Goal: Task Accomplishment & Management: Manage account settings

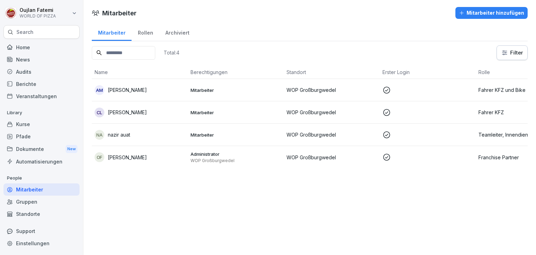
scroll to position [0, 49]
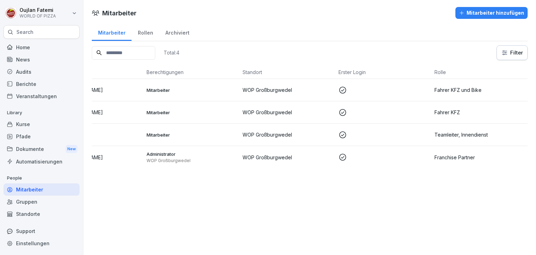
click at [200, 134] on p "Mitarbeiter" at bounding box center [192, 135] width 90 height 6
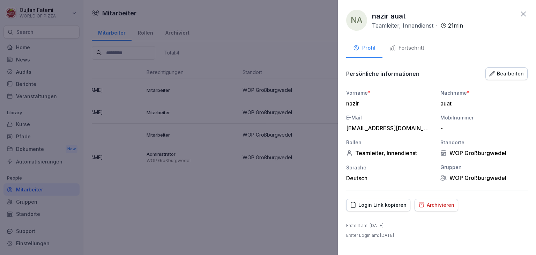
click at [413, 46] on div "Fortschritt" at bounding box center [406, 48] width 35 height 8
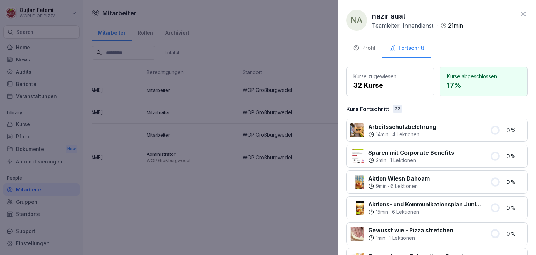
click at [380, 49] on button "Profil" at bounding box center [364, 48] width 36 height 19
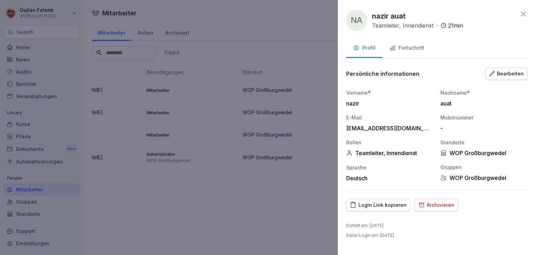
click at [387, 207] on div "Login Link kopieren" at bounding box center [378, 205] width 57 height 8
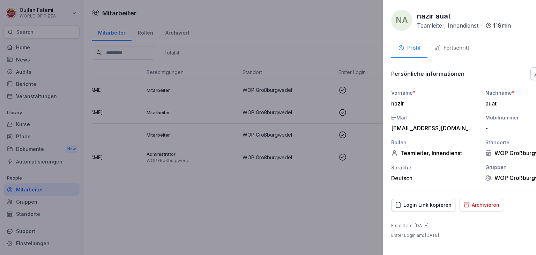
click at [230, 67] on div at bounding box center [268, 127] width 536 height 255
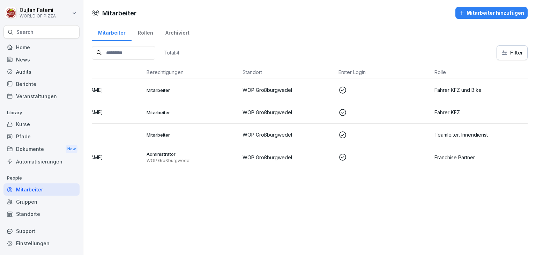
click at [243, 133] on p "WOP Großburgwedel" at bounding box center [288, 134] width 90 height 7
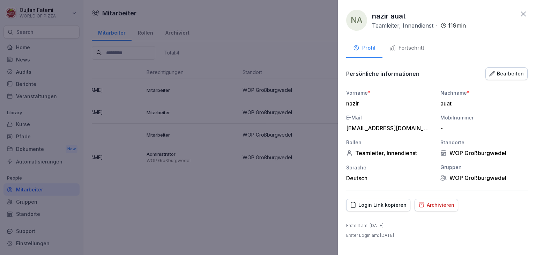
click at [407, 46] on div "Fortschritt" at bounding box center [406, 48] width 35 height 8
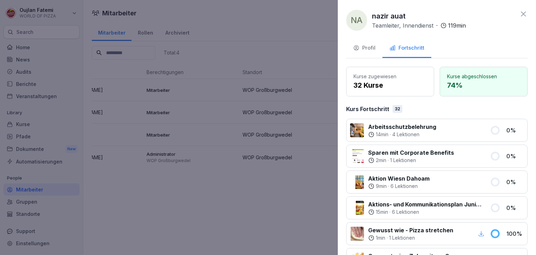
click at [360, 48] on div "Profil" at bounding box center [364, 48] width 22 height 8
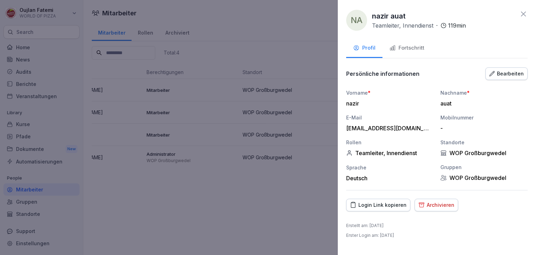
click at [398, 51] on div "Fortschritt" at bounding box center [406, 48] width 35 height 8
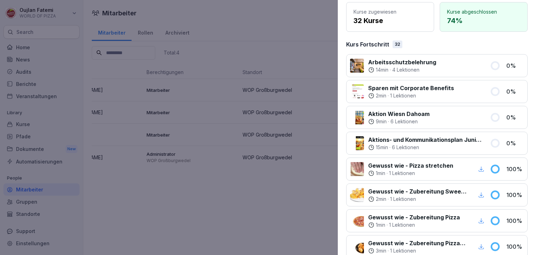
scroll to position [0, 0]
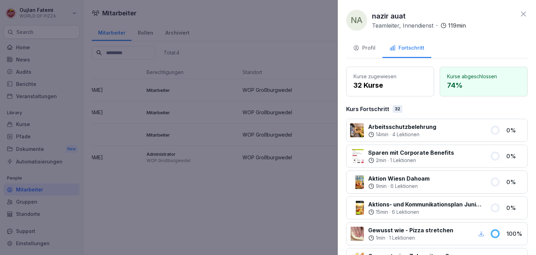
click at [365, 46] on div "Profil" at bounding box center [364, 48] width 22 height 8
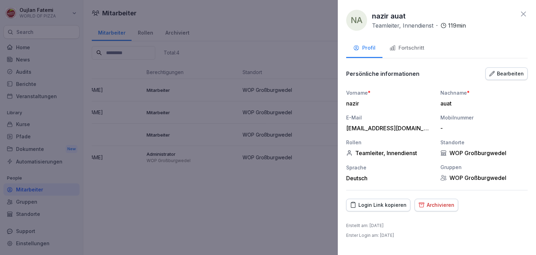
click at [493, 74] on icon "button" at bounding box center [492, 74] width 6 height 6
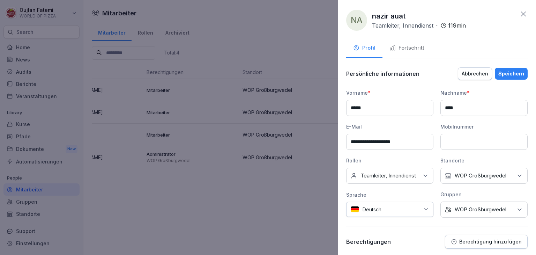
click at [414, 178] on p "Teamleiter, Innendienst" at bounding box center [387, 175] width 55 height 7
click at [378, 153] on label "Teamleiter" at bounding box center [373, 156] width 25 height 6
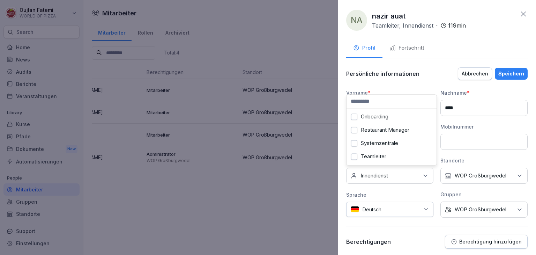
click at [478, 67] on button "Abbrechen" at bounding box center [475, 73] width 34 height 13
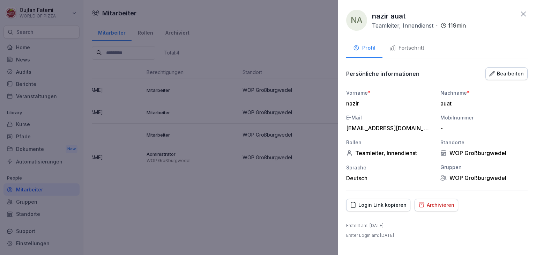
click at [361, 150] on div "Teamleiter, Innendienst" at bounding box center [389, 152] width 87 height 7
click at [524, 72] on button "Bearbeiten" at bounding box center [506, 73] width 42 height 13
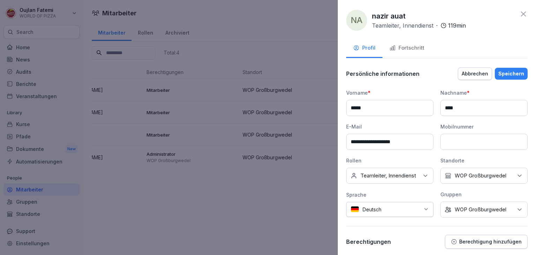
click at [394, 179] on p "Teamleiter, Innendienst" at bounding box center [387, 175] width 55 height 7
click at [382, 153] on label "Teamleiter" at bounding box center [373, 156] width 25 height 6
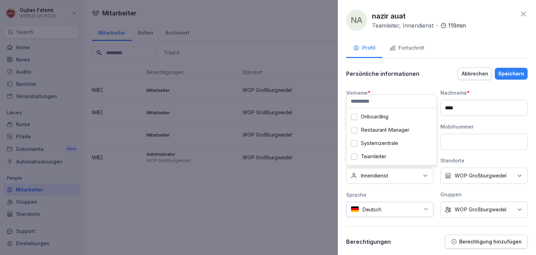
click at [505, 69] on button "Speichern" at bounding box center [511, 74] width 33 height 12
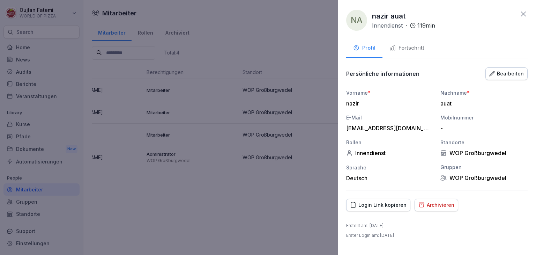
click at [311, 55] on div at bounding box center [268, 127] width 536 height 255
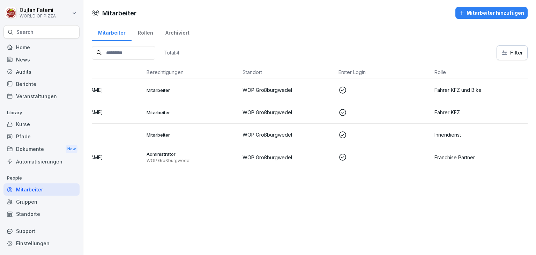
click at [202, 138] on td "Mitarbeiter" at bounding box center [192, 135] width 96 height 22
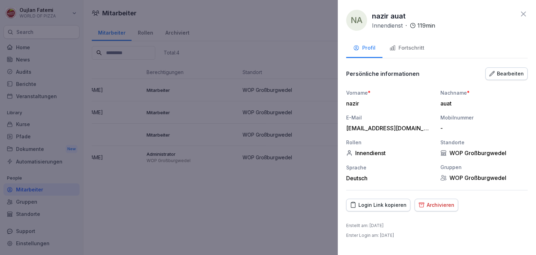
click at [405, 45] on div "Fortschritt" at bounding box center [406, 48] width 35 height 8
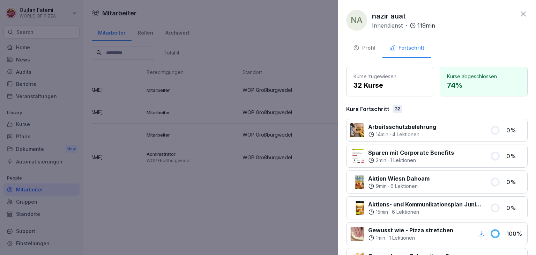
click at [368, 47] on div "Profil" at bounding box center [364, 48] width 22 height 8
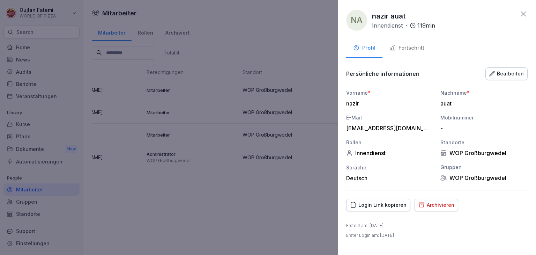
click at [399, 45] on div "Fortschritt" at bounding box center [406, 48] width 35 height 8
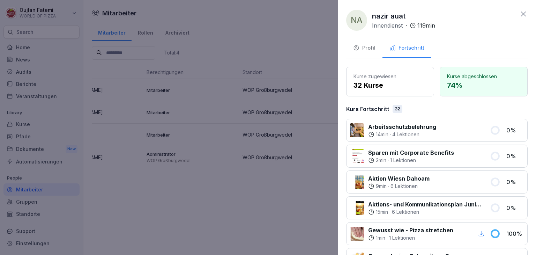
click at [375, 45] on div "Profil" at bounding box center [364, 48] width 22 height 8
